Goal: Transaction & Acquisition: Purchase product/service

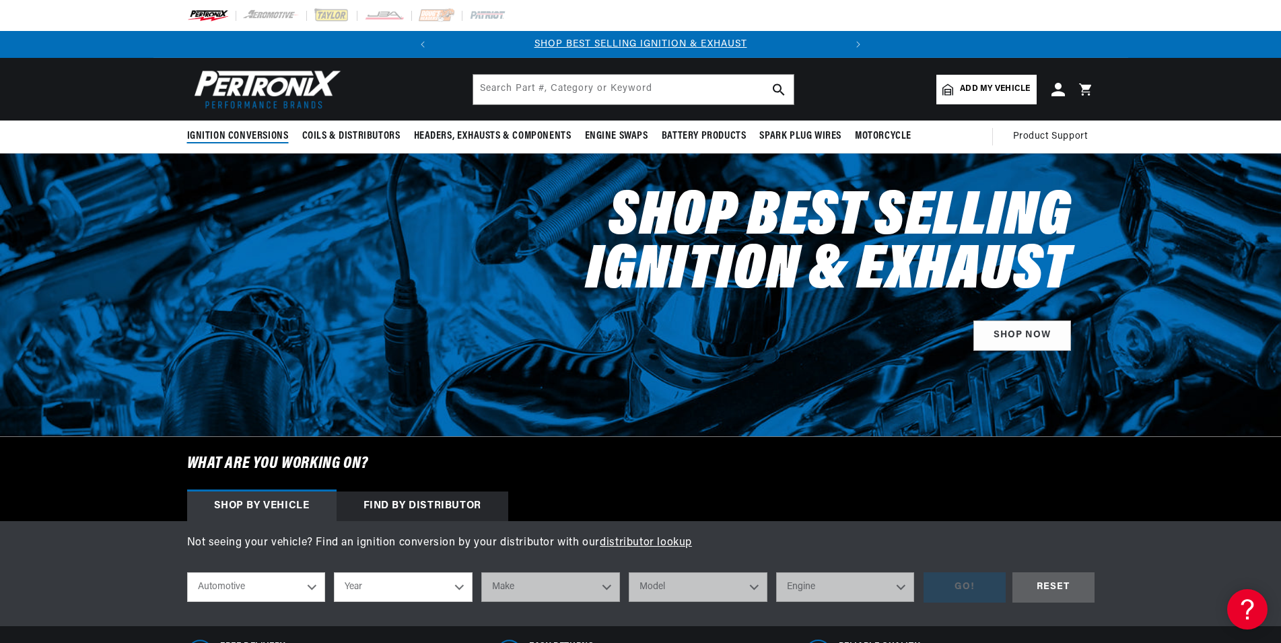
click at [263, 139] on span "Ignition Conversions" at bounding box center [238, 136] width 102 height 14
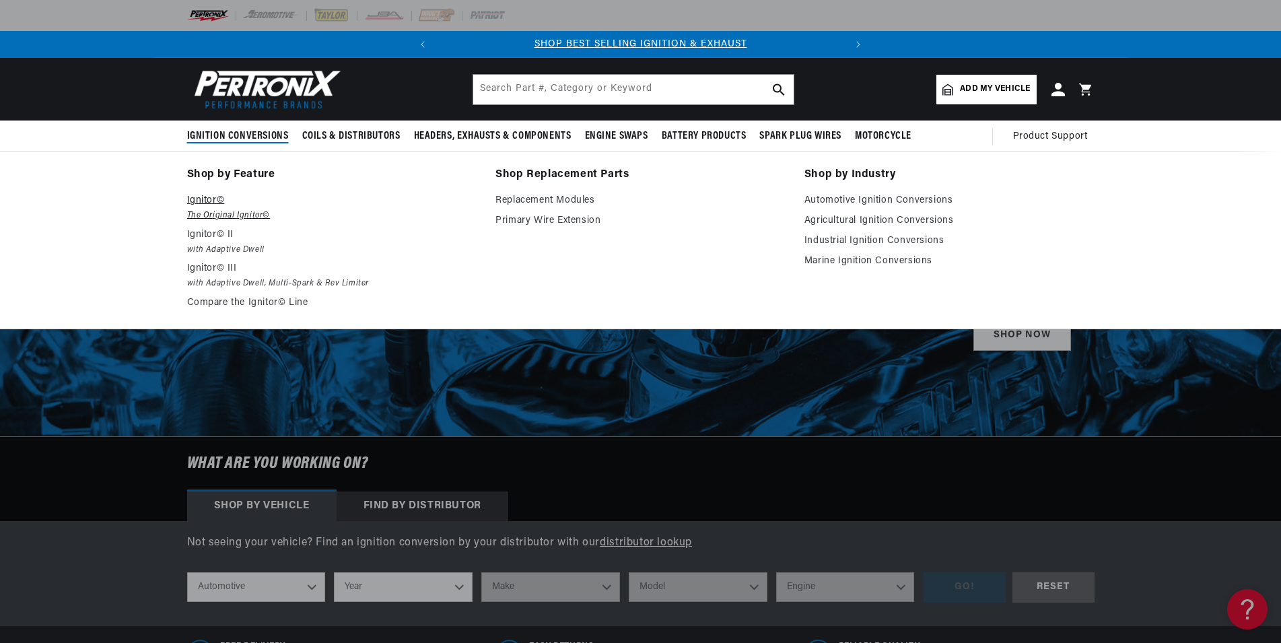
scroll to position [0, 408]
click at [205, 198] on p "Ignitor©" at bounding box center [332, 200] width 290 height 16
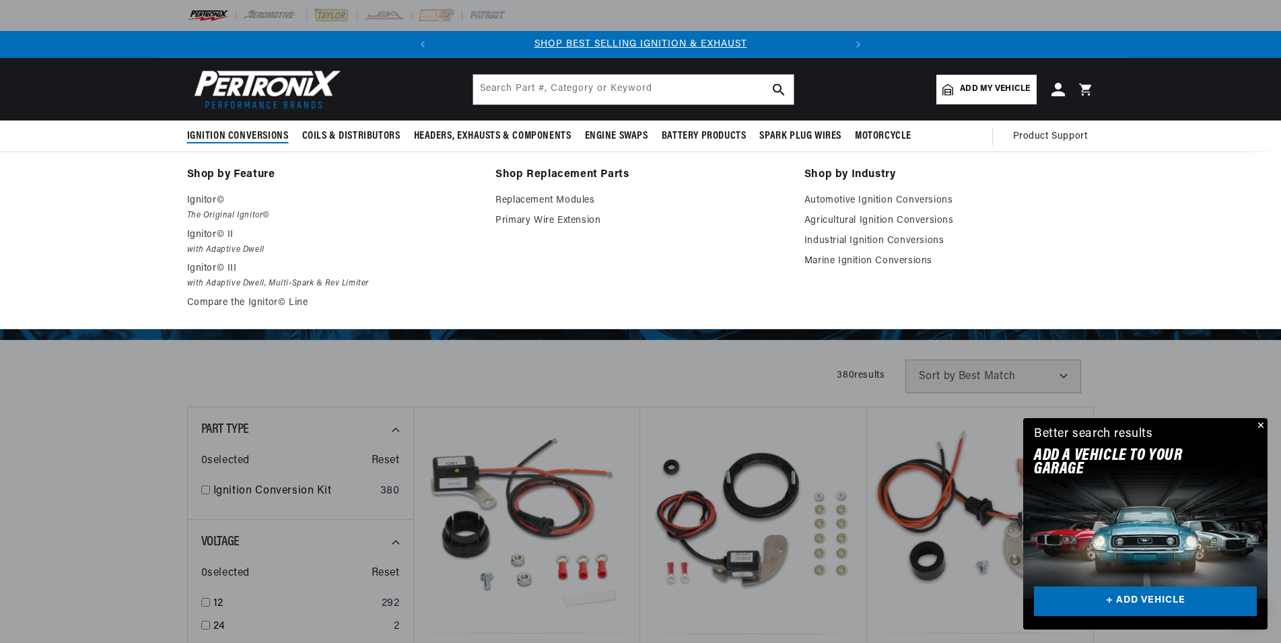
click at [852, 217] on link "Agricultural Ignition Conversions" at bounding box center [949, 221] width 290 height 16
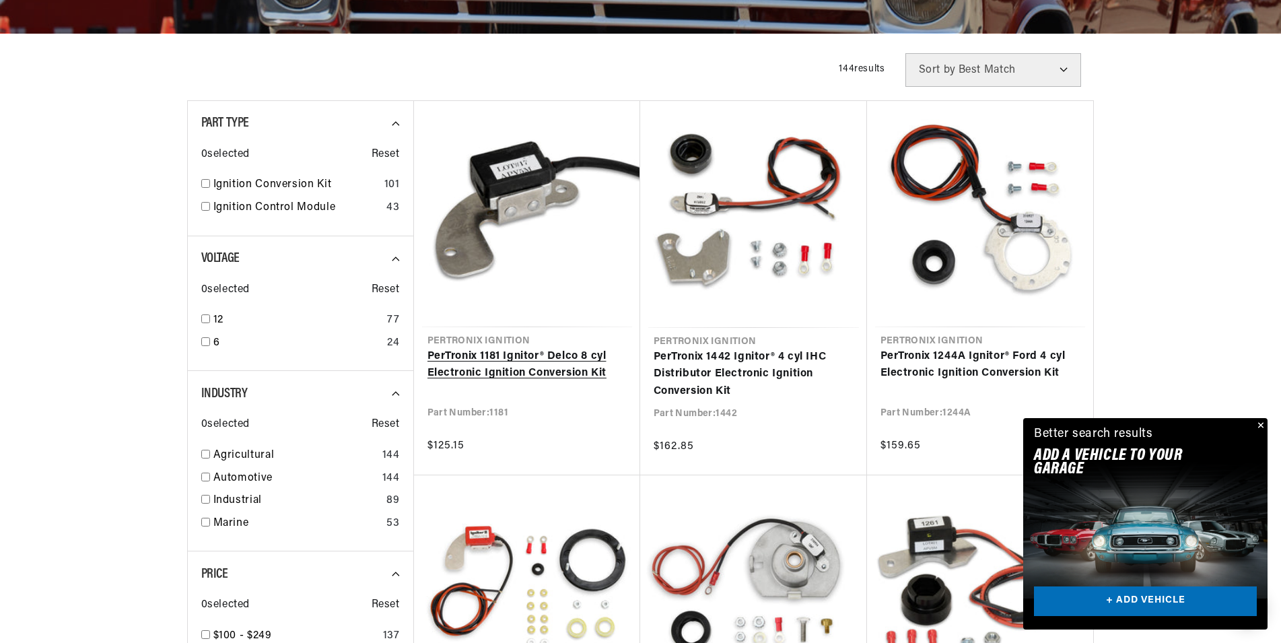
scroll to position [0, 408]
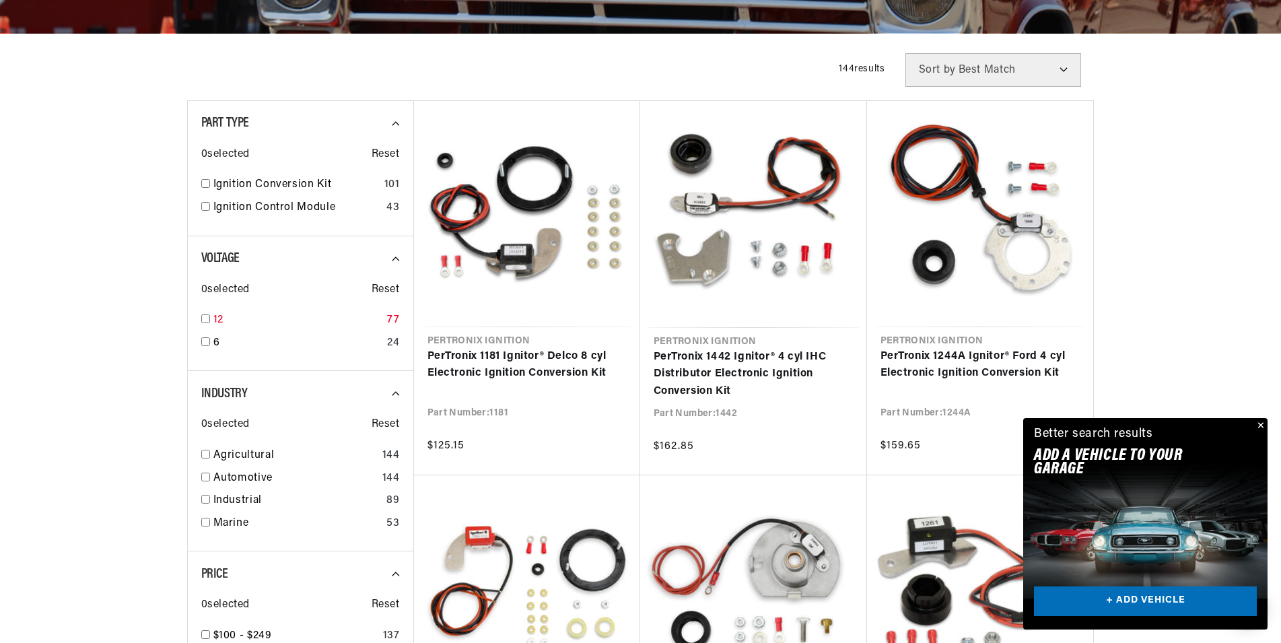
click at [207, 316] on input "checkbox" at bounding box center [205, 318] width 9 height 9
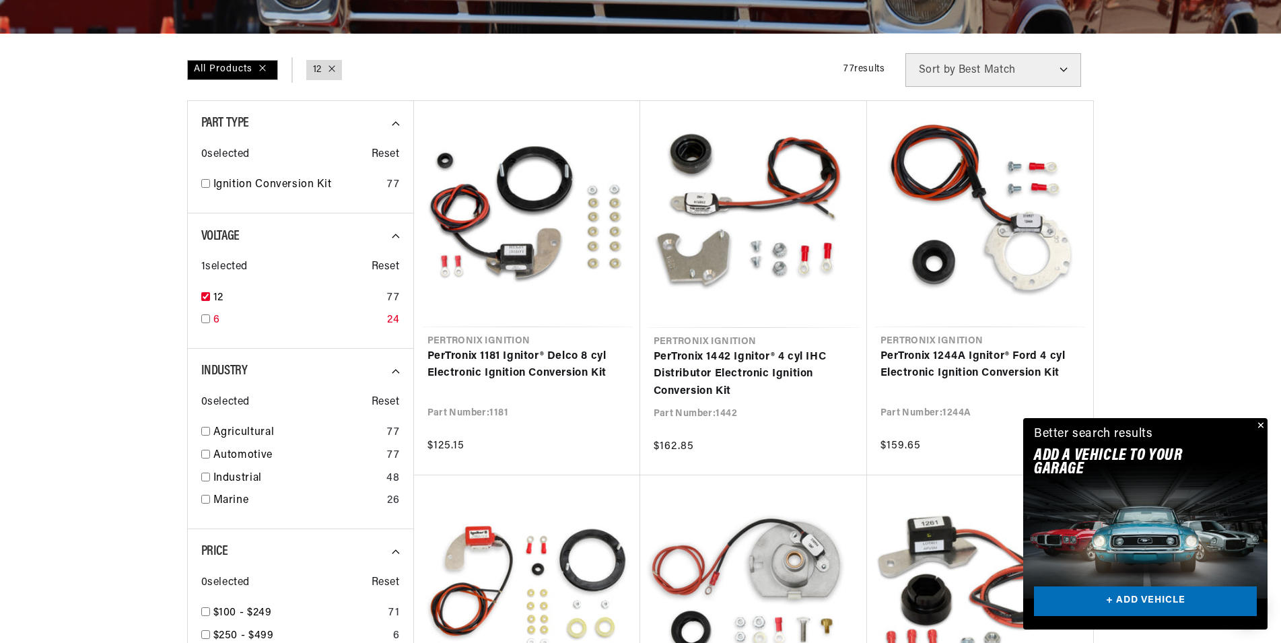
checkbox input "true"
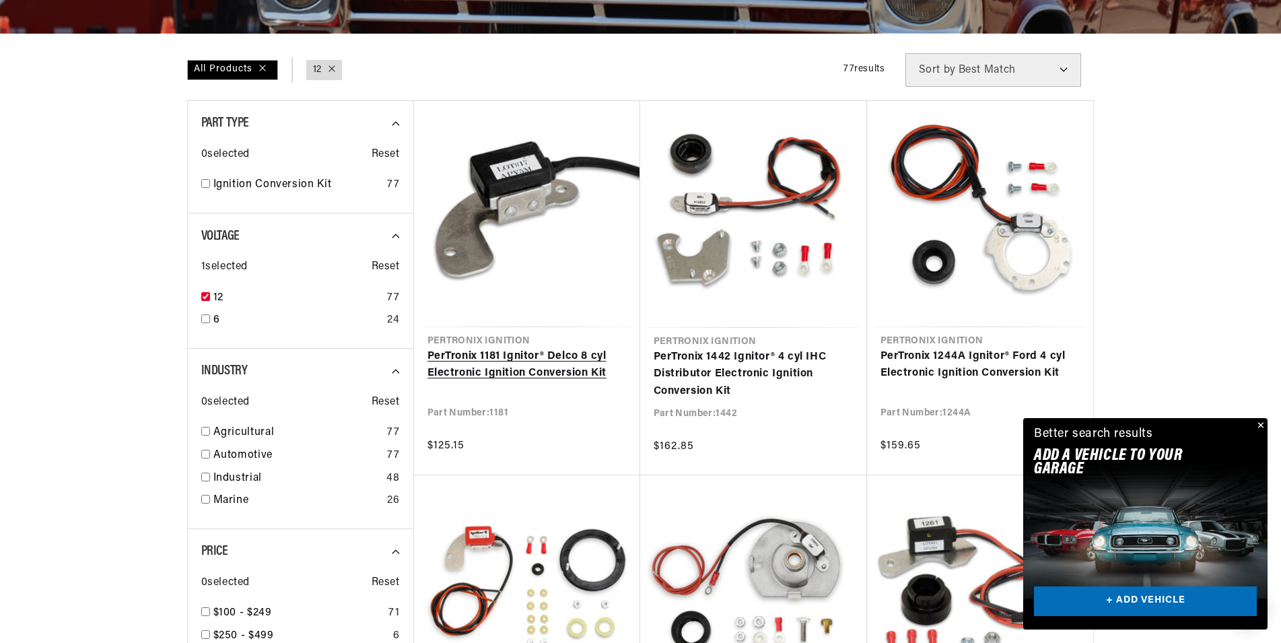
scroll to position [549, 0]
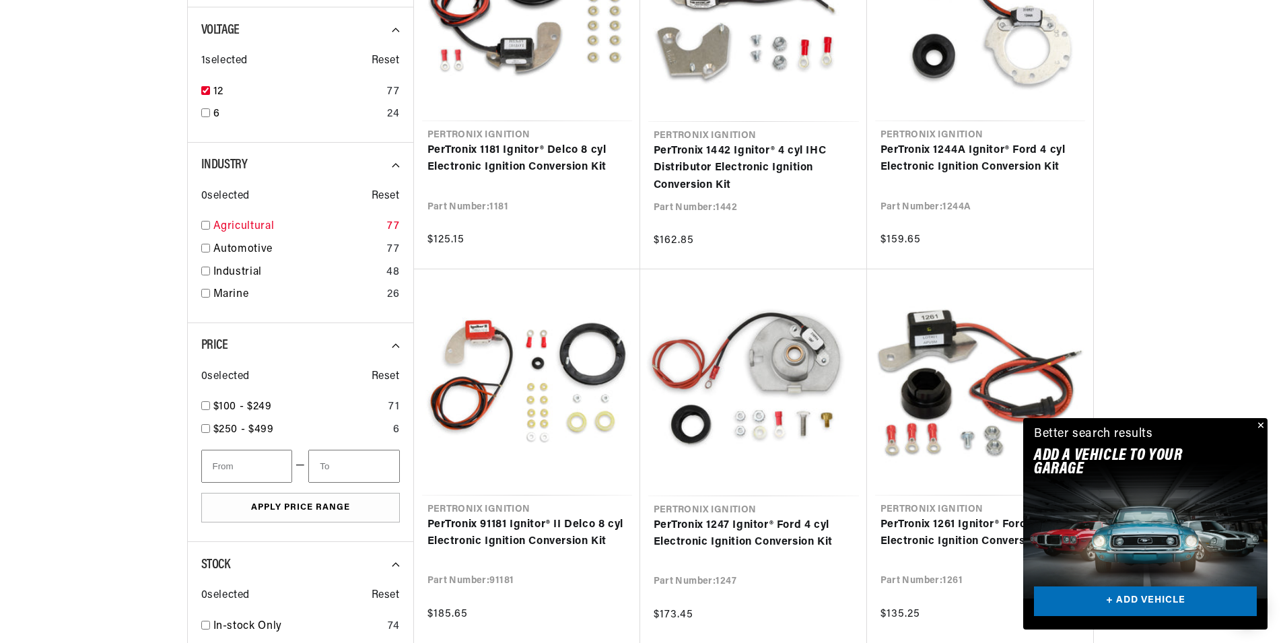
click at [204, 220] on div "Agricultural 77" at bounding box center [300, 229] width 199 height 23
checkbox input "true"
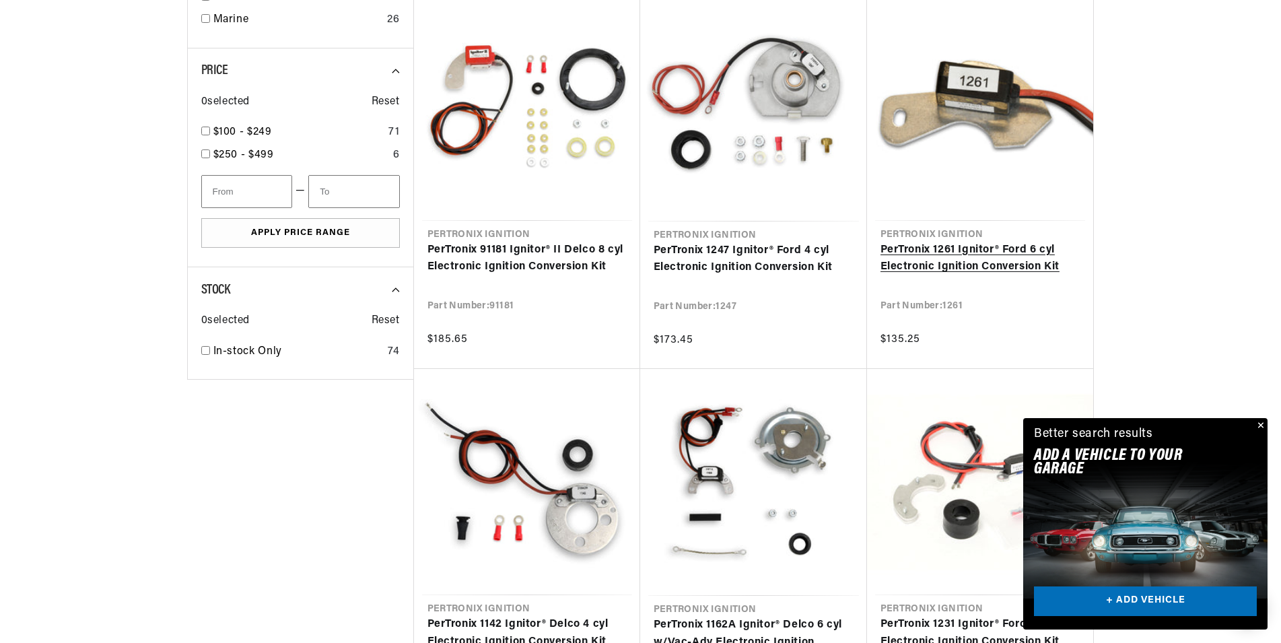
scroll to position [1030, 0]
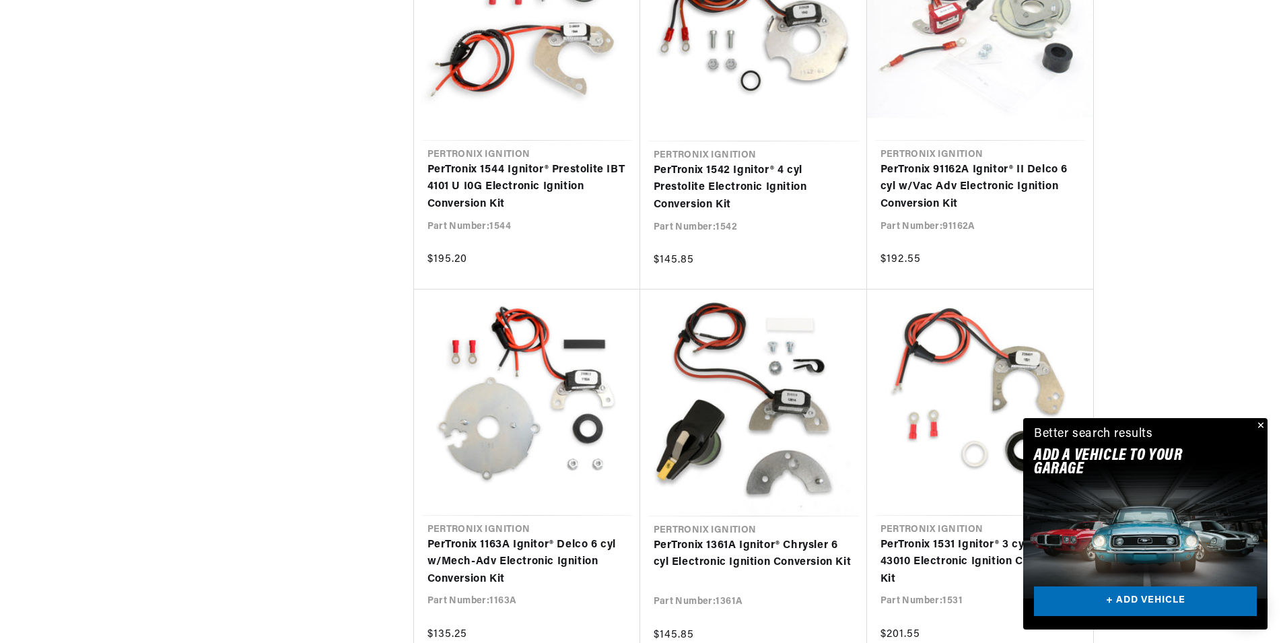
scroll to position [2608, 0]
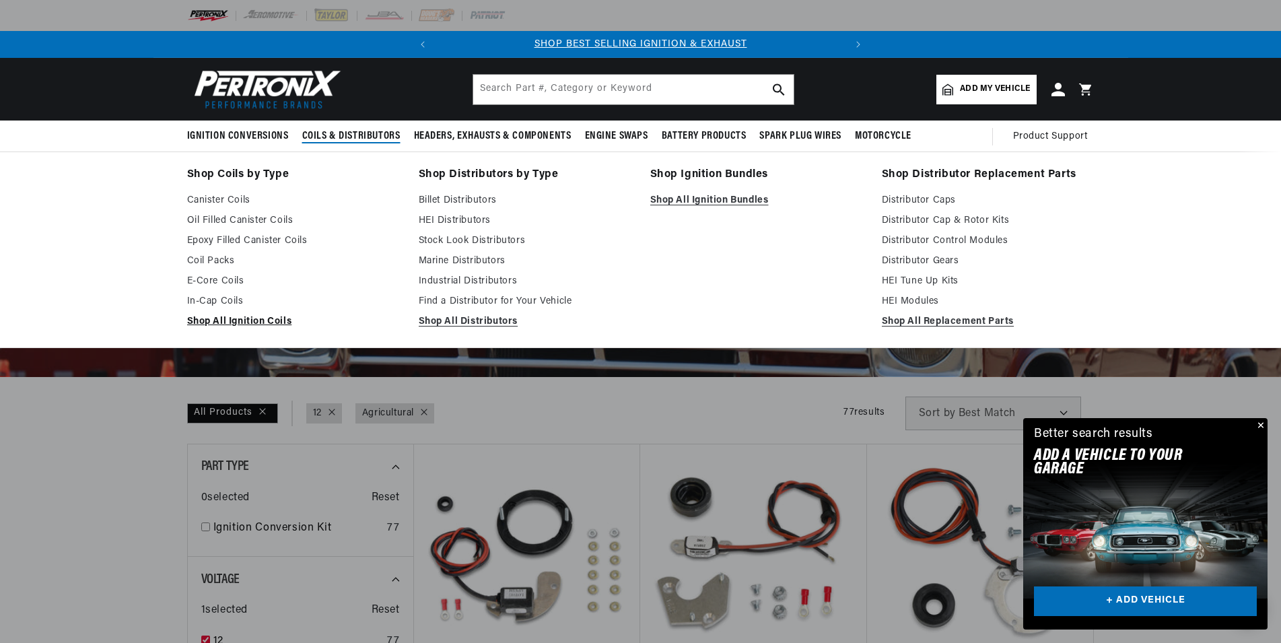
click at [231, 316] on link "Shop All Ignition Coils" at bounding box center [293, 322] width 213 height 16
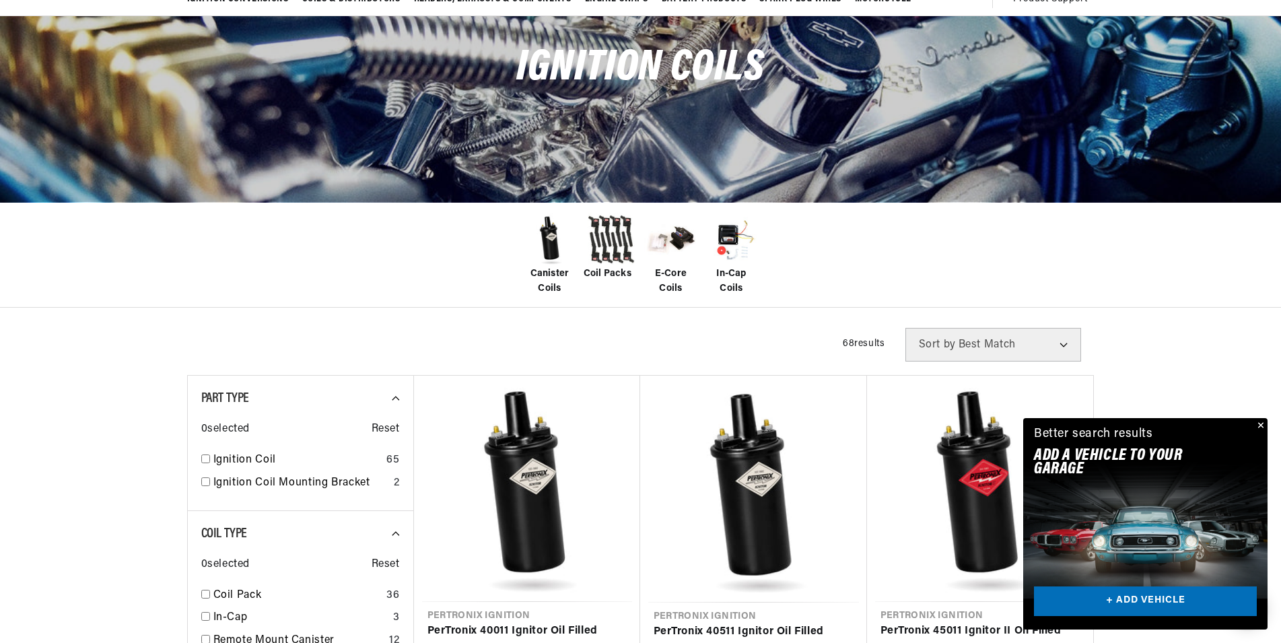
scroll to position [343, 0]
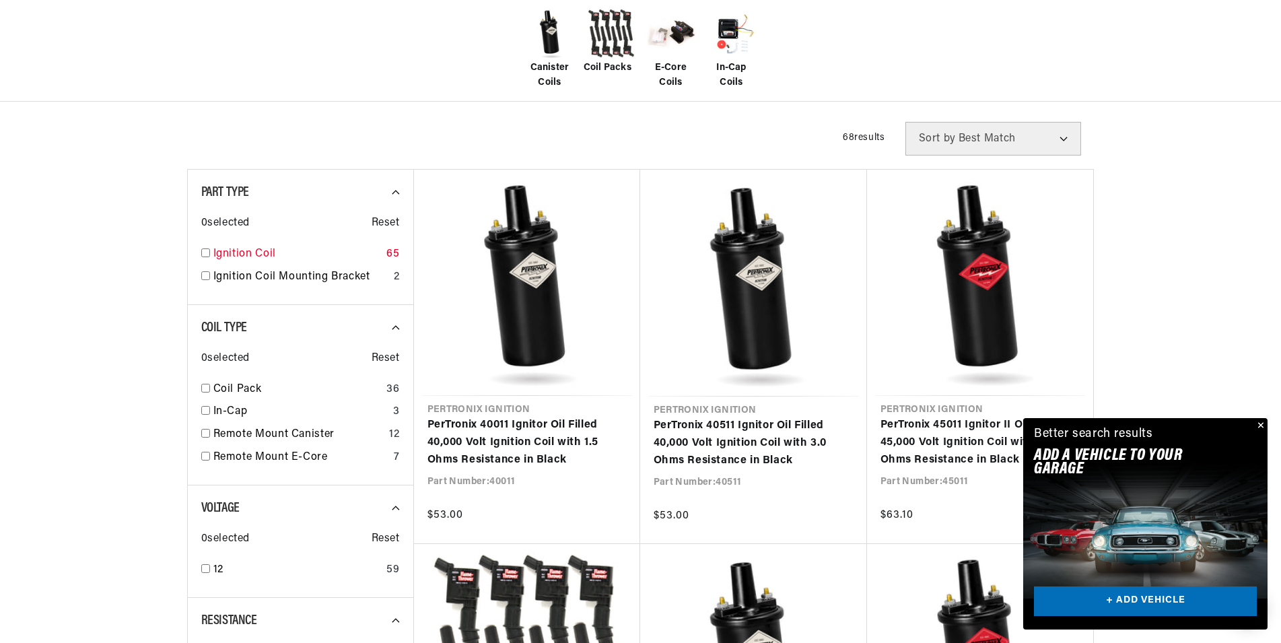
click at [202, 254] on input "checkbox" at bounding box center [205, 252] width 9 height 9
checkbox input "true"
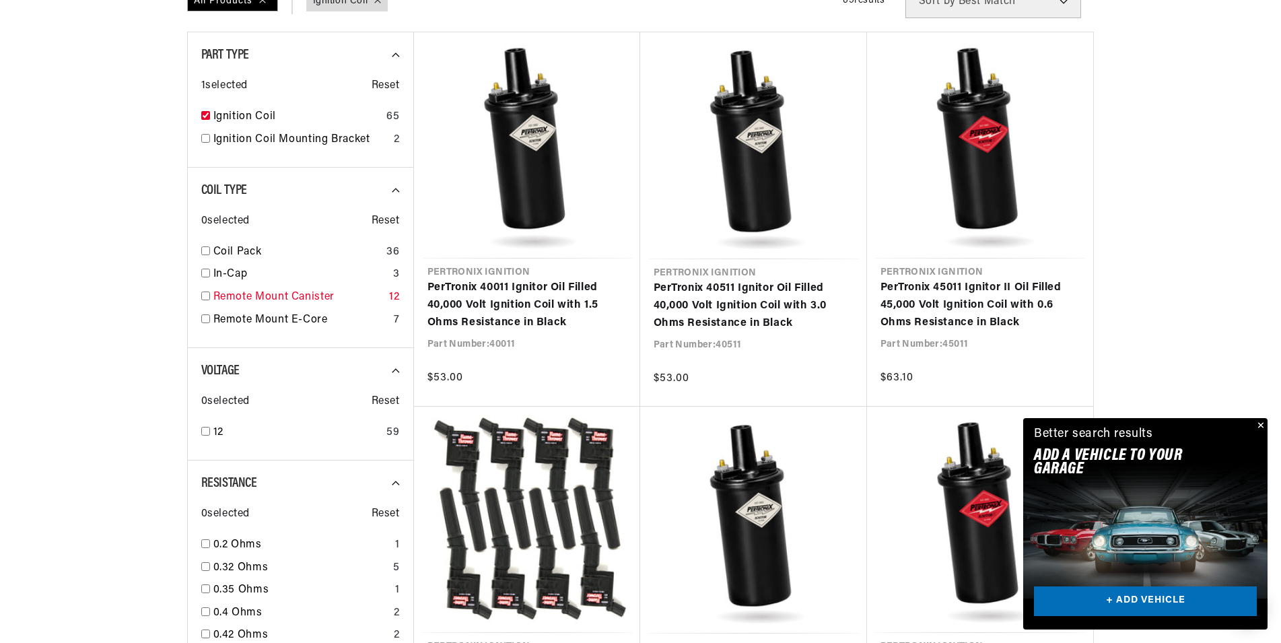
scroll to position [618, 0]
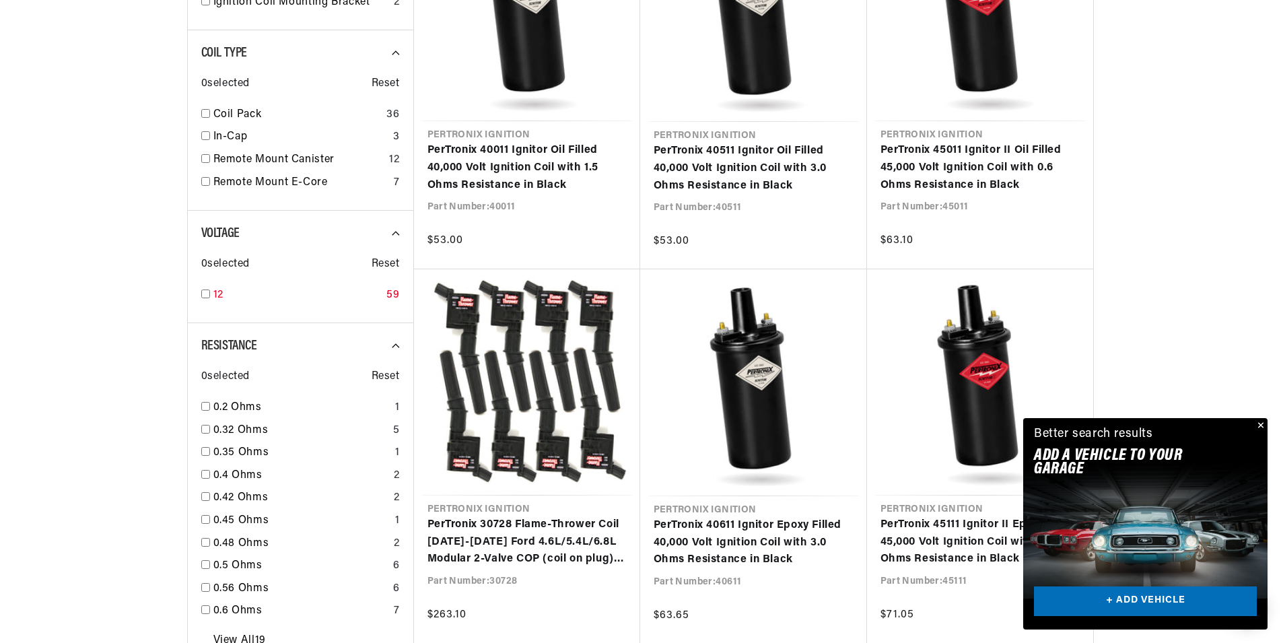
click at [203, 296] on input "checkbox" at bounding box center [205, 293] width 9 height 9
checkbox input "true"
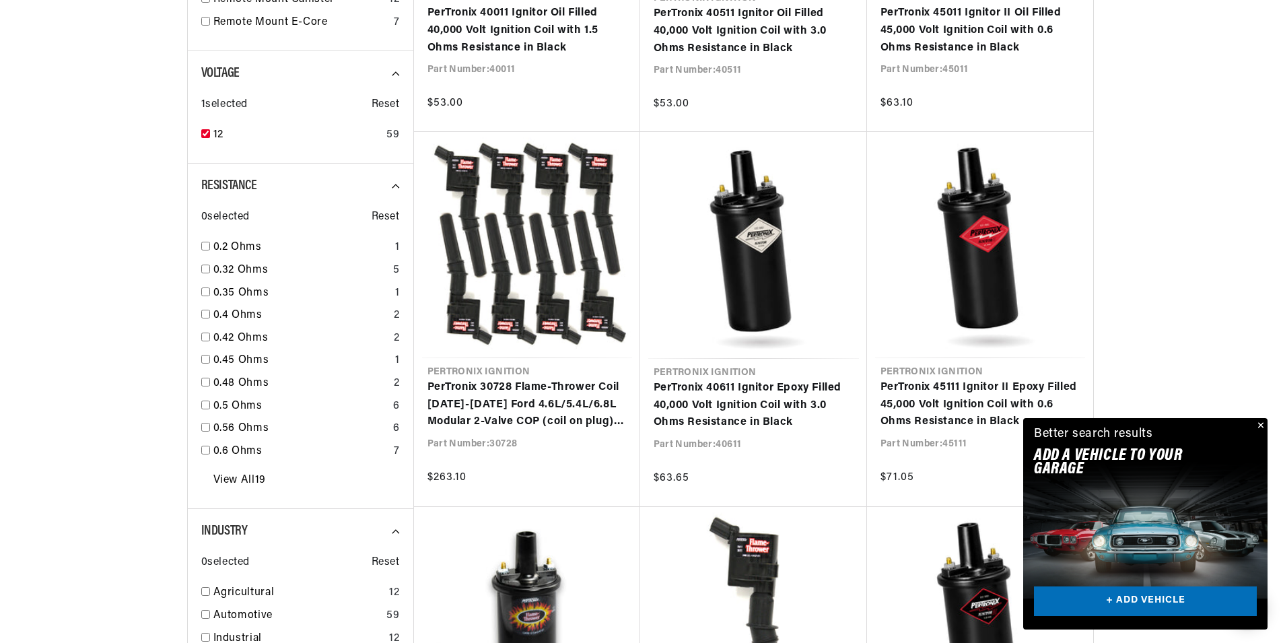
scroll to position [824, 0]
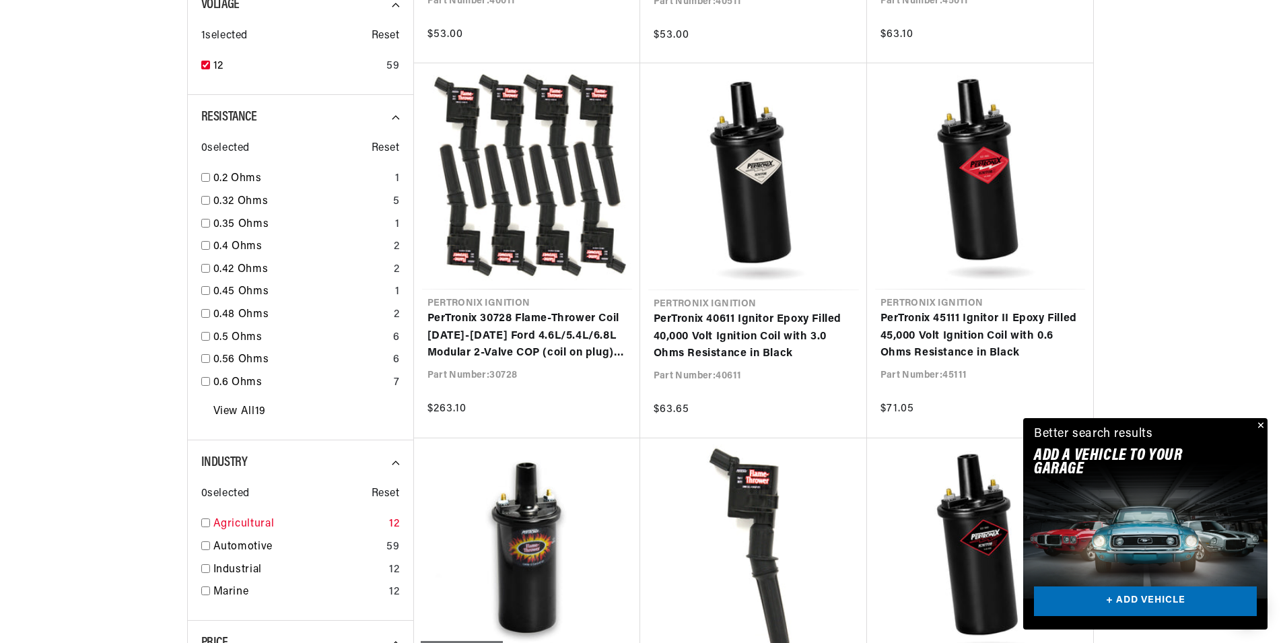
click at [242, 521] on link "Agricultural" at bounding box center [298, 523] width 171 height 17
checkbox input "true"
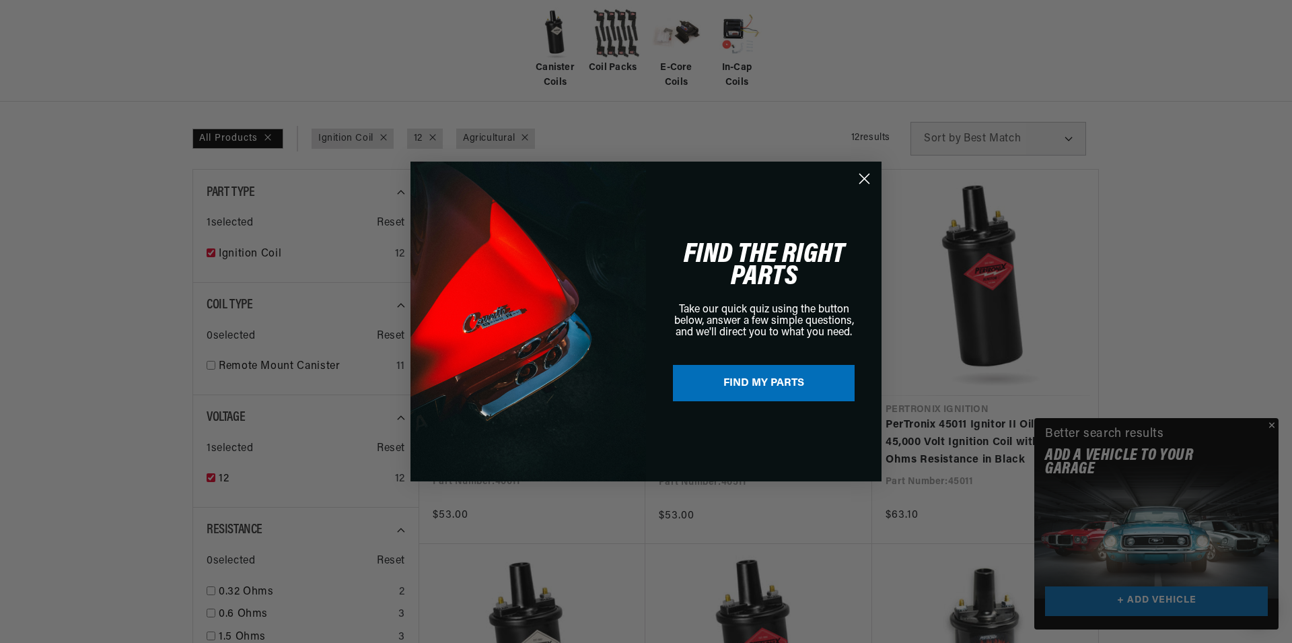
click at [861, 180] on circle "Close dialog" at bounding box center [864, 179] width 22 height 22
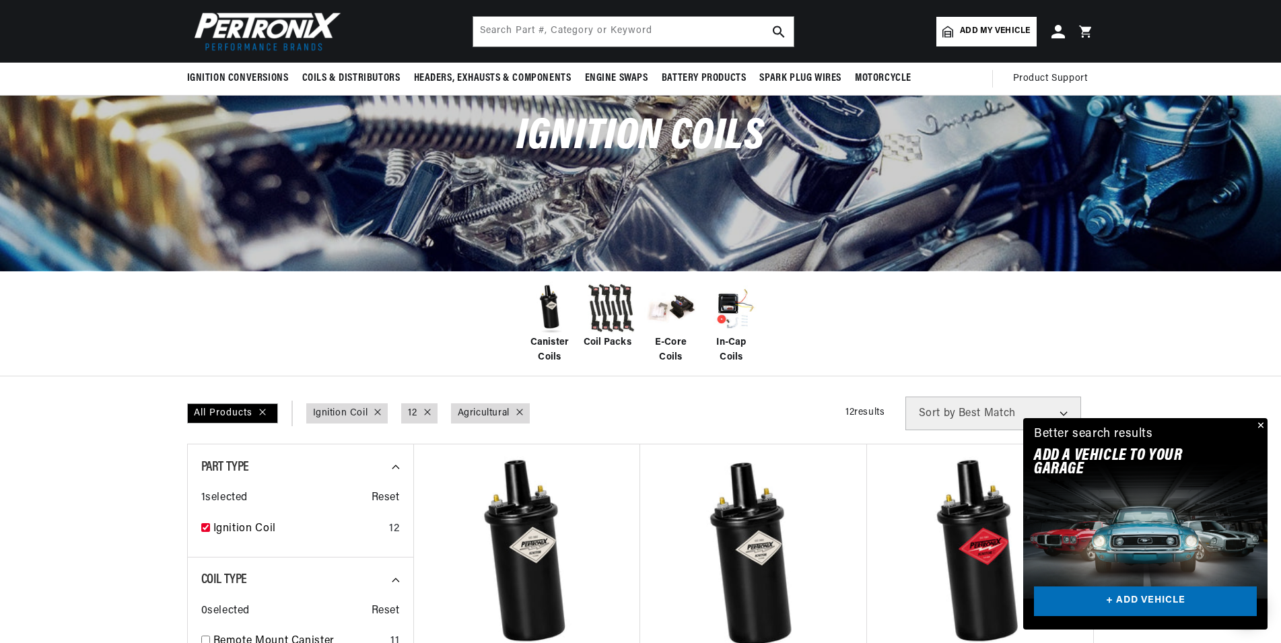
scroll to position [0, 408]
click at [2, 138] on div "Ignition Coils" at bounding box center [640, 177] width 1281 height 185
click at [682, 401] on div "All Products Part Type : Ignition Coil Voltage : 12 Industry : Agricultural Fil…" at bounding box center [640, 413] width 907 height 34
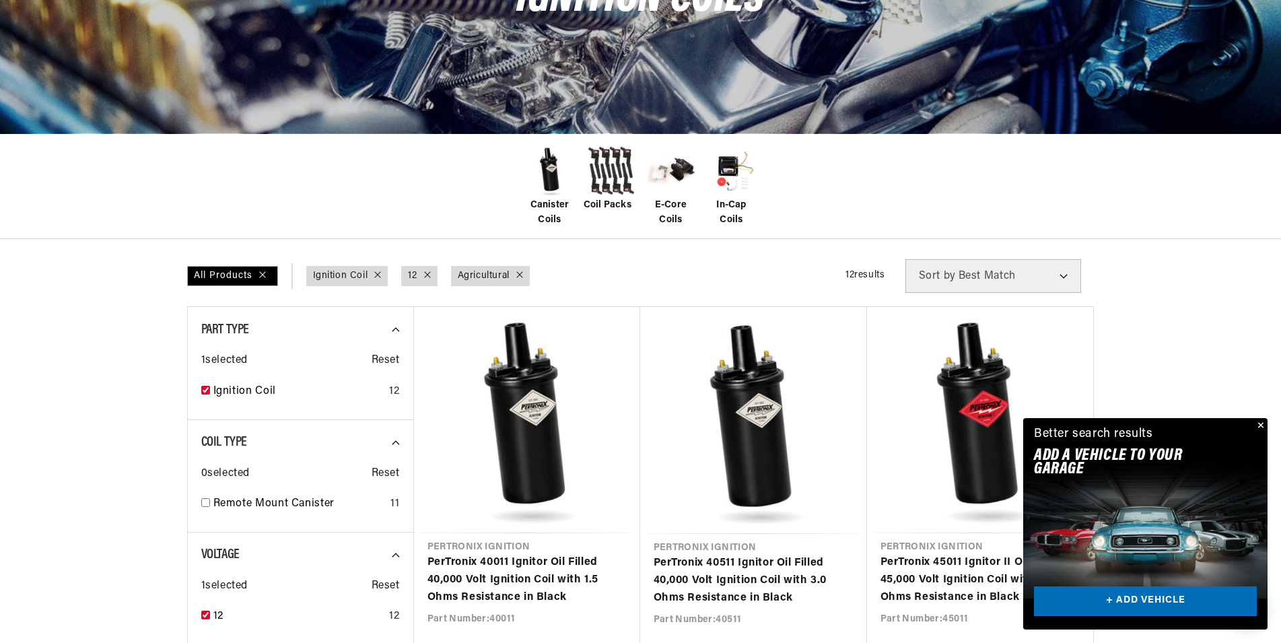
scroll to position [275, 0]
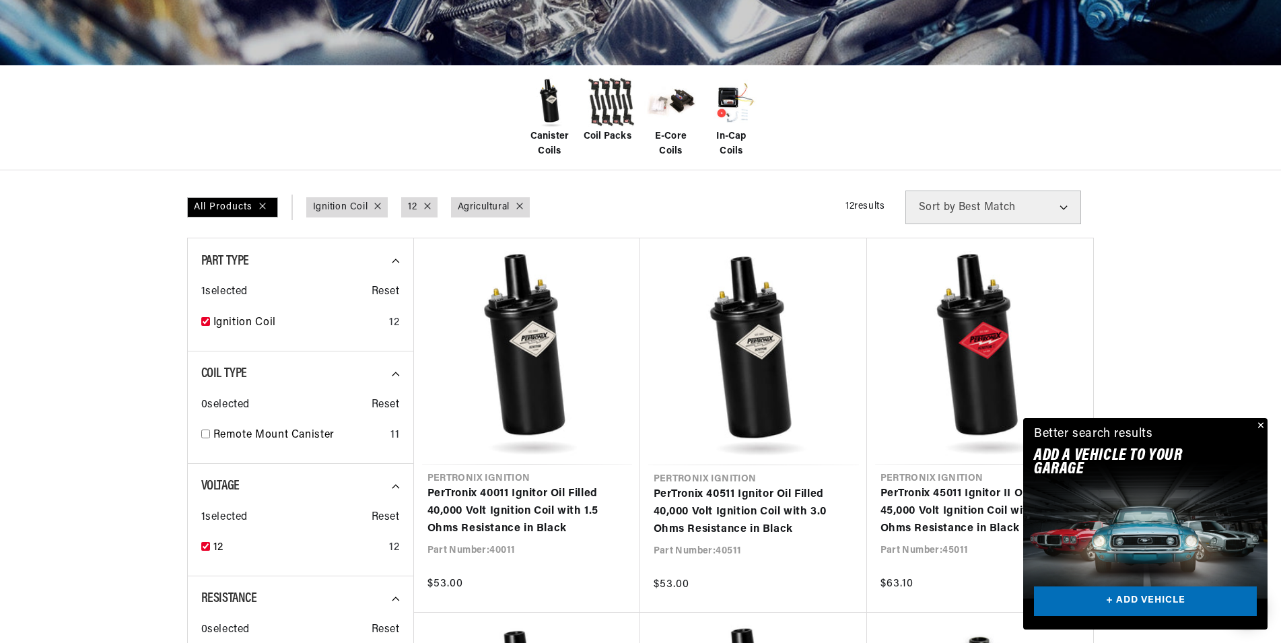
click at [804, 192] on div "All Products Part Type : Ignition Coil Voltage : 12 Industry : Agricultural Fil…" at bounding box center [640, 207] width 907 height 34
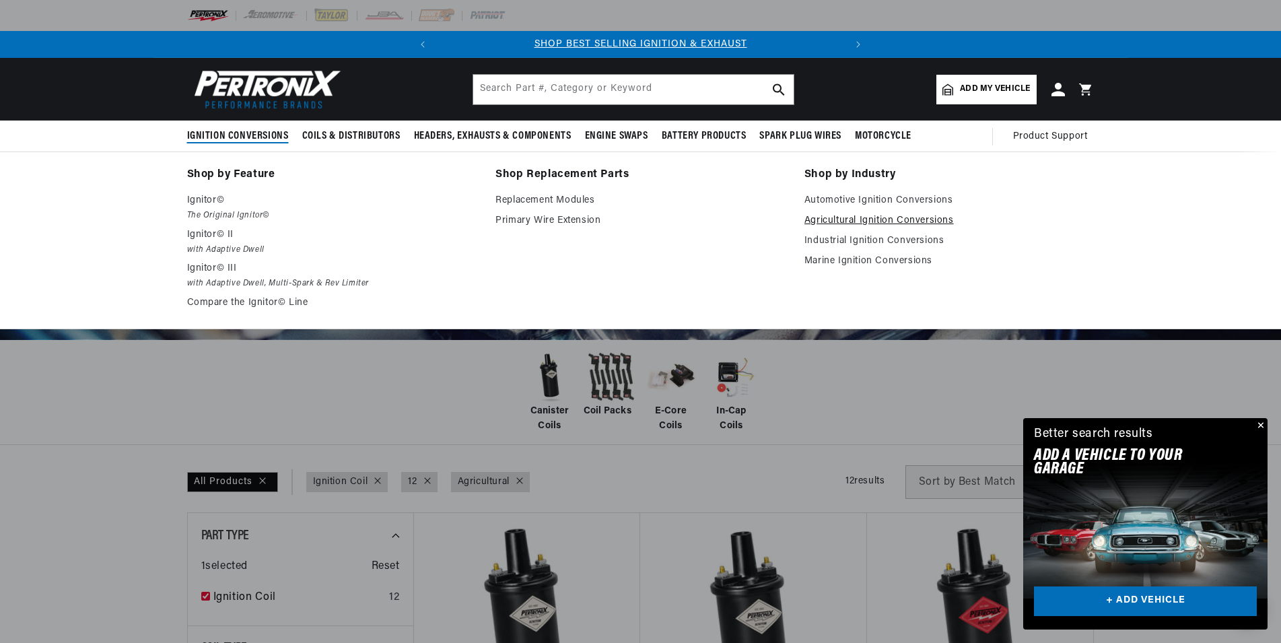
click at [874, 219] on link "Agricultural Ignition Conversions" at bounding box center [949, 221] width 290 height 16
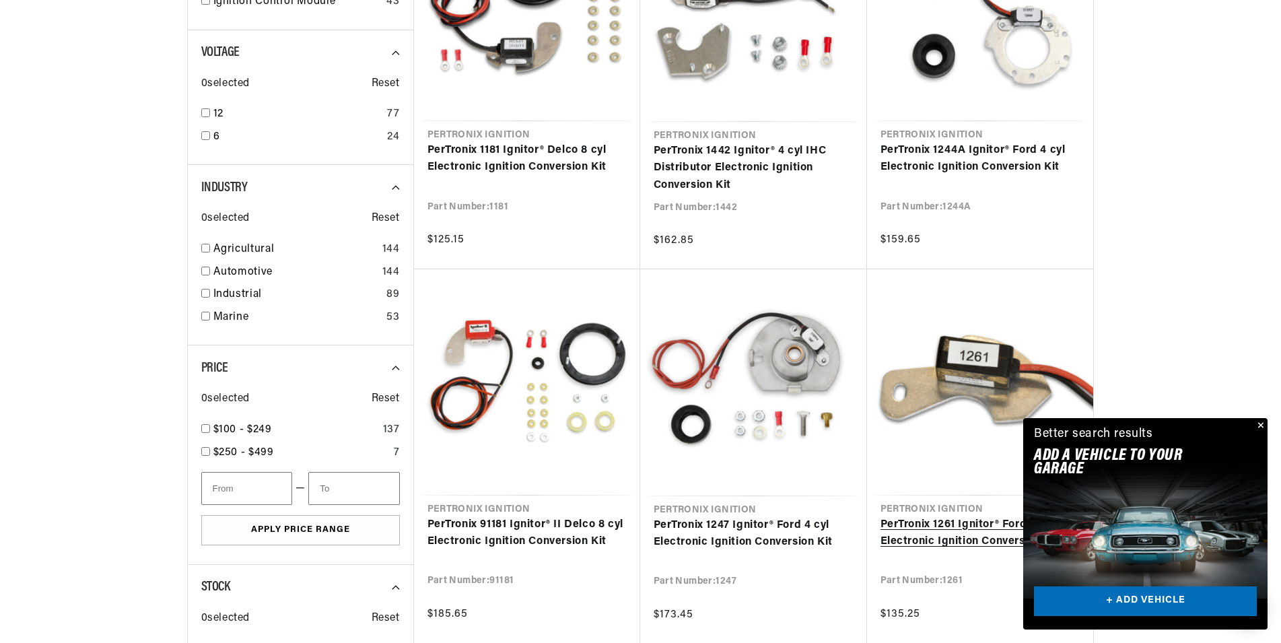
scroll to position [618, 0]
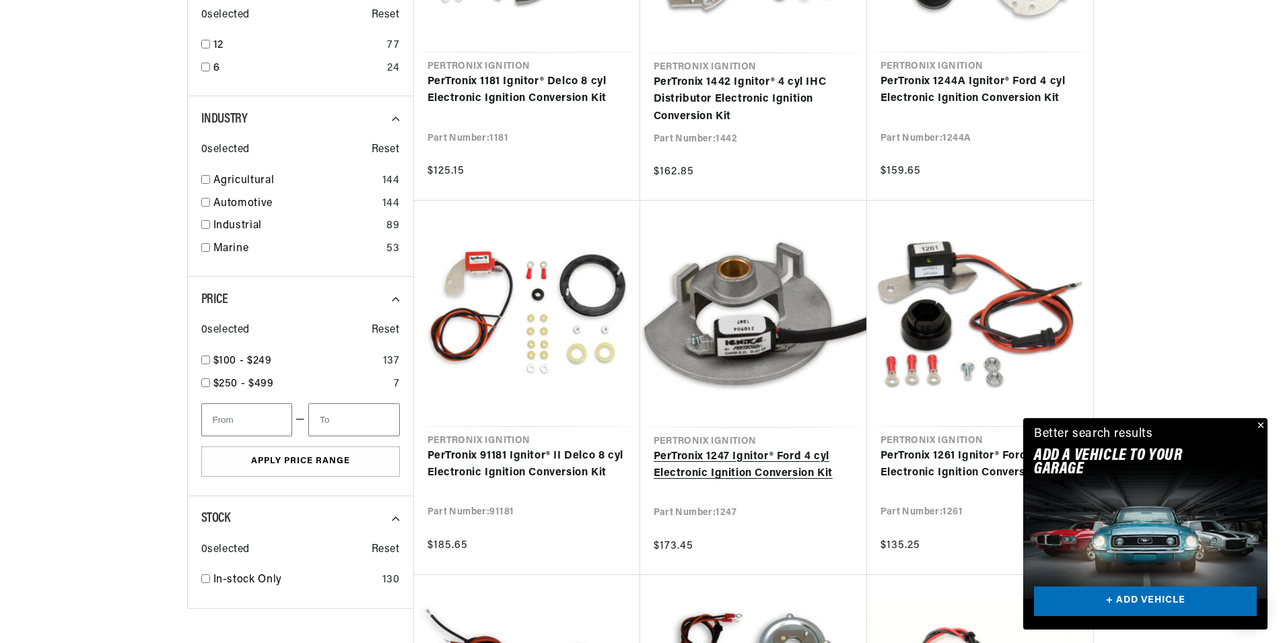
click at [824, 458] on link "PerTronix 1247 Ignitor® Ford 4 cyl Electronic Ignition Conversion Kit" at bounding box center [753, 465] width 200 height 34
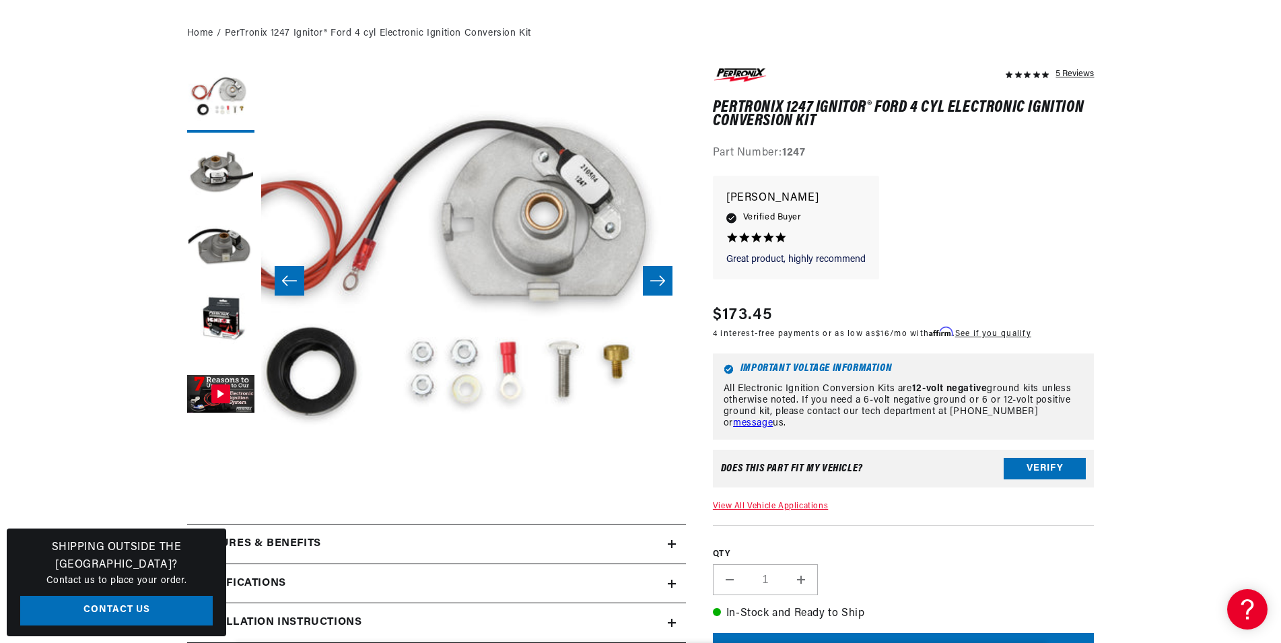
scroll to position [206, 0]
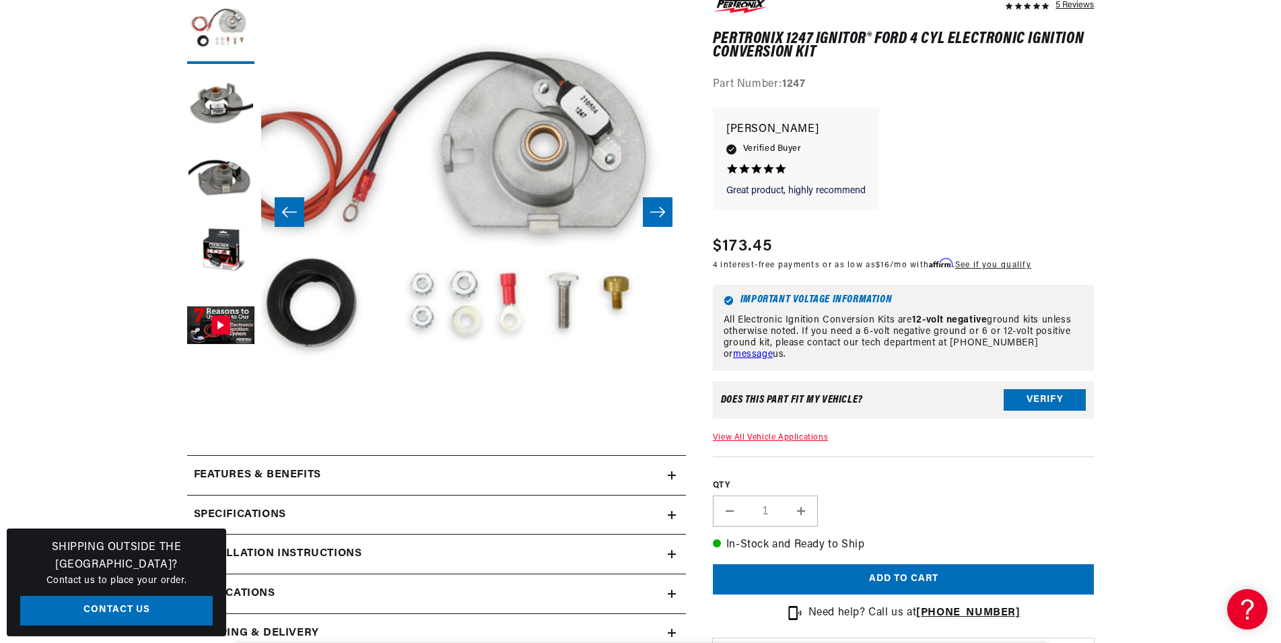
click at [332, 517] on div "Specifications" at bounding box center [427, 514] width 480 height 17
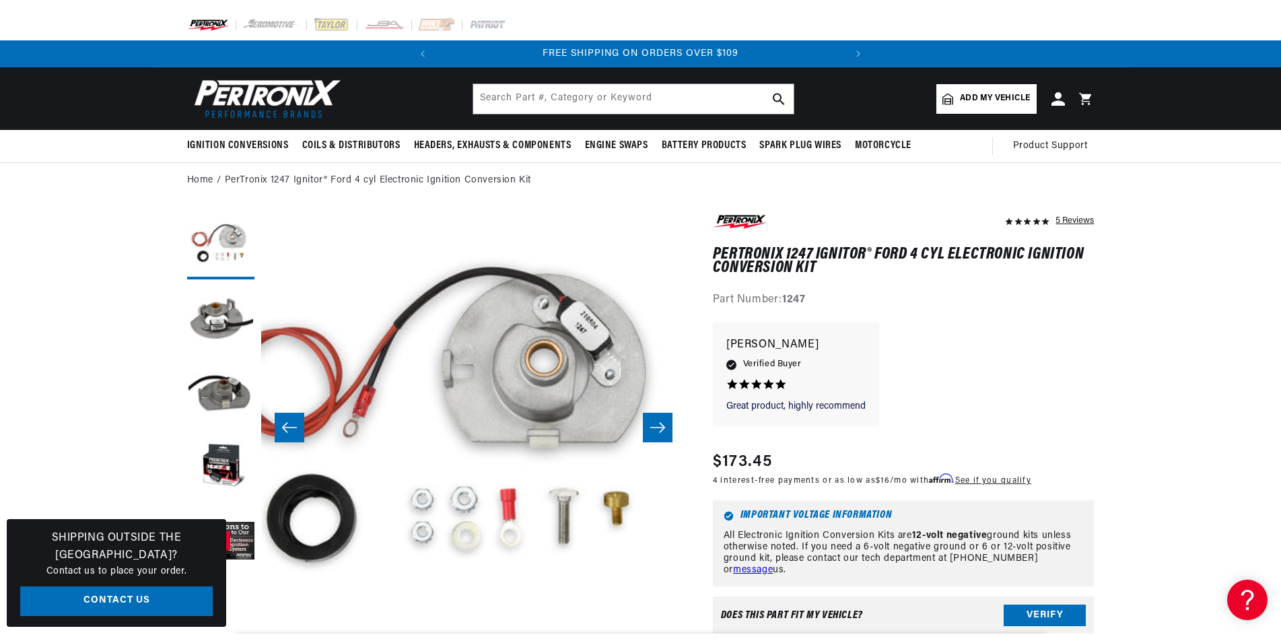
scroll to position [0, 408]
